Goal: Task Accomplishment & Management: Manage account settings

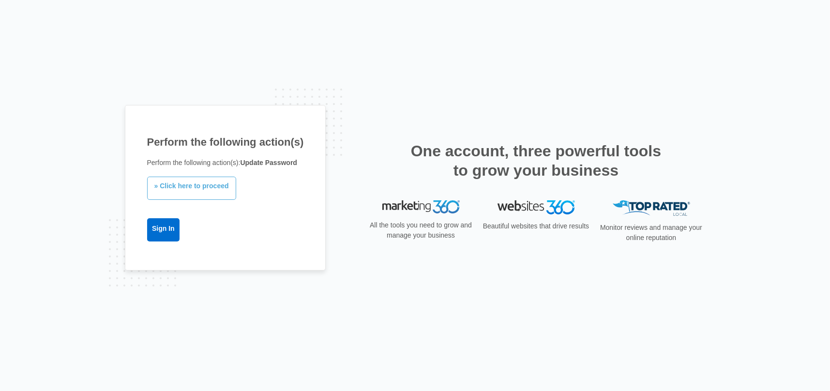
click at [213, 179] on link "» Click here to proceed" at bounding box center [191, 188] width 89 height 23
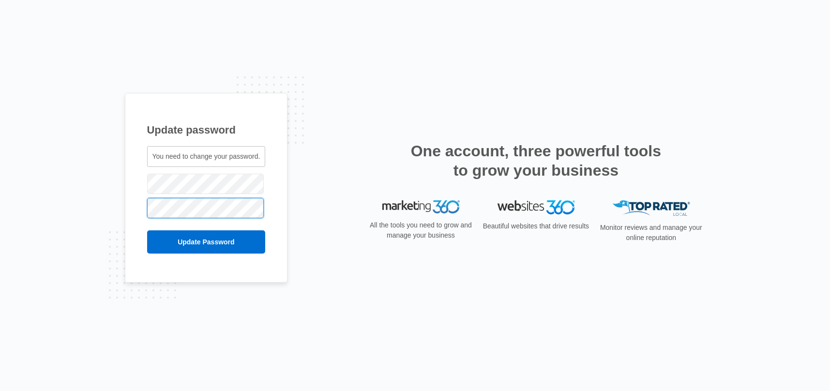
click at [147, 231] on input "Update Password" at bounding box center [206, 242] width 119 height 23
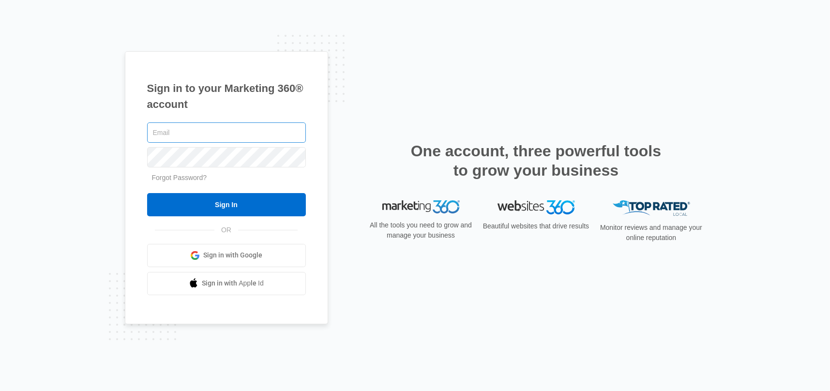
click at [215, 131] on input "text" at bounding box center [226, 133] width 159 height 20
type input "nbuckel@christihublerauto.com"
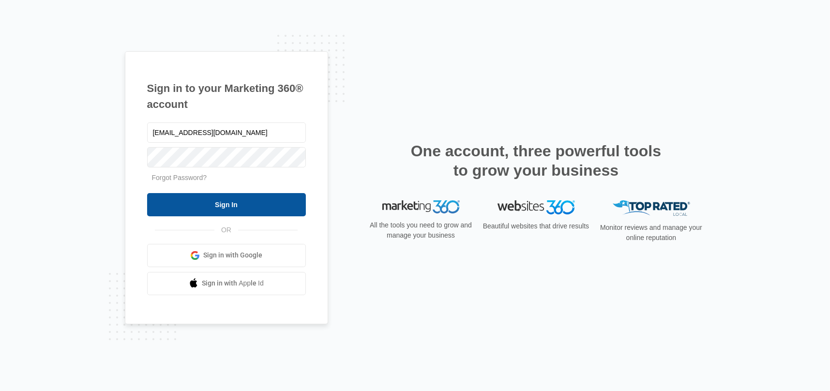
click at [215, 204] on input "Sign In" at bounding box center [226, 204] width 159 height 23
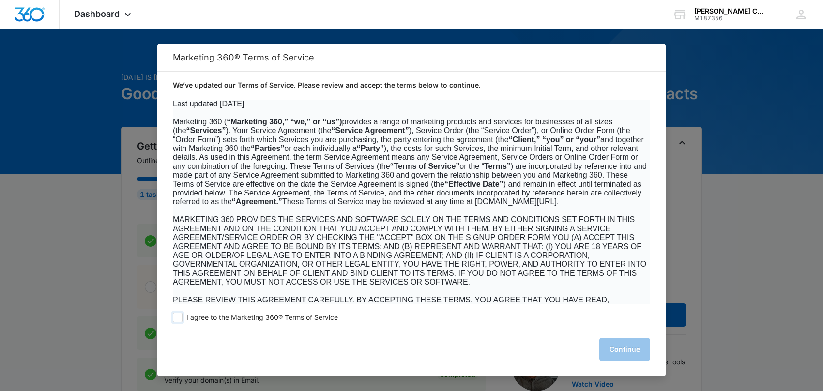
click at [179, 318] on span at bounding box center [178, 318] width 10 height 10
click at [179, 318] on input "I agree to the Marketing 360® Terms of Service" at bounding box center [178, 318] width 10 height 10
checkbox input "true"
drag, startPoint x: 655, startPoint y: 360, endPoint x: 641, endPoint y: 353, distance: 16.5
click at [655, 360] on div "I agree to the Marketing 360® Terms of Service Continue" at bounding box center [411, 340] width 508 height 73
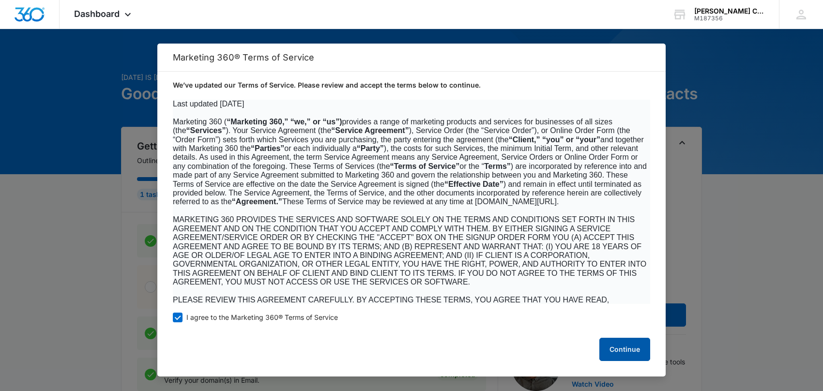
click at [640, 353] on button "Continue" at bounding box center [625, 349] width 51 height 23
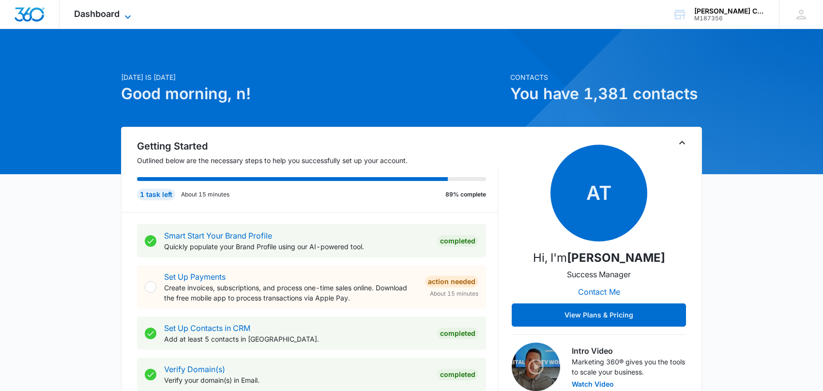
click at [119, 15] on span "Dashboard" at bounding box center [97, 14] width 46 height 10
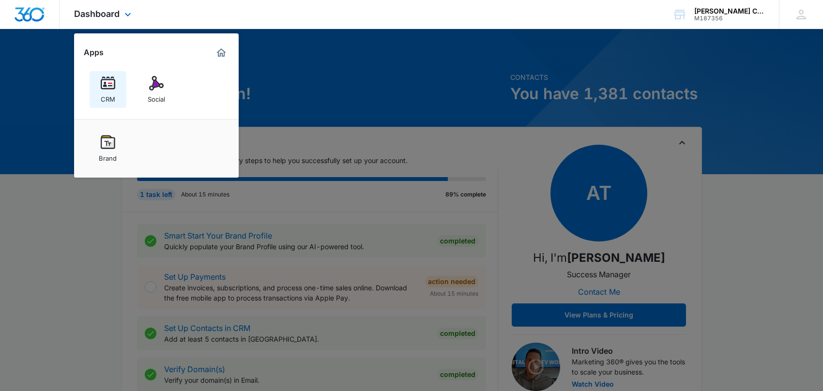
click at [111, 85] on img at bounding box center [108, 83] width 15 height 15
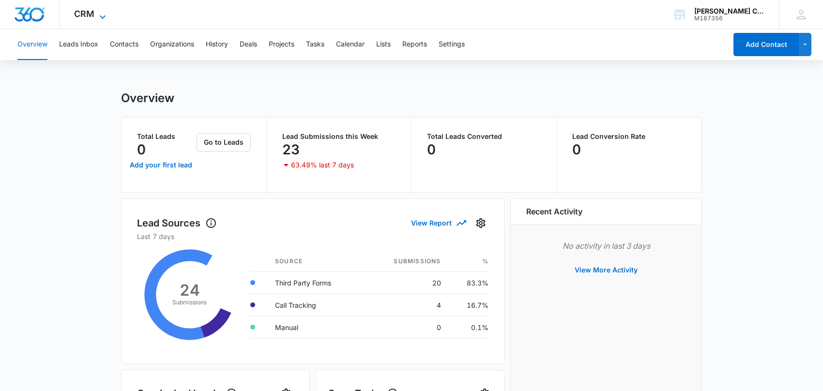
click at [100, 12] on icon at bounding box center [103, 17] width 12 height 12
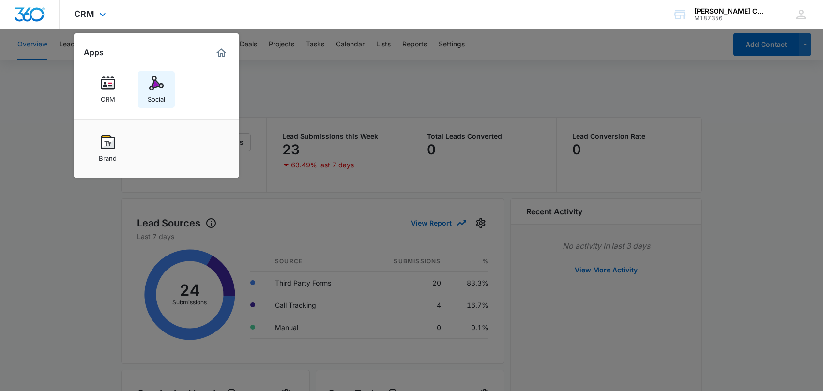
click at [162, 77] on img at bounding box center [156, 83] width 15 height 15
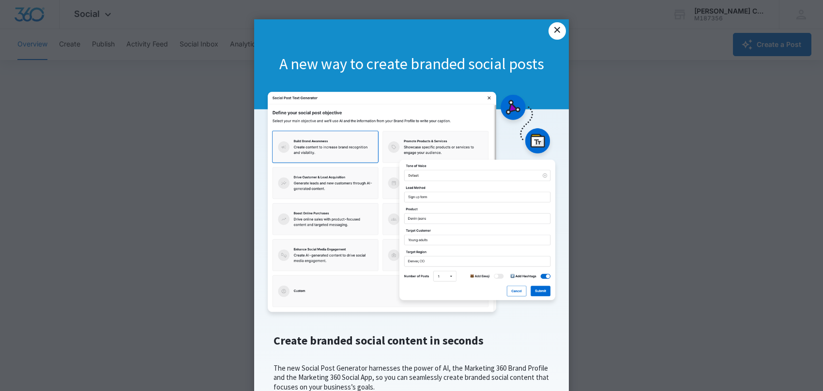
click at [559, 30] on link "×" at bounding box center [557, 30] width 17 height 17
